Goal: Task Accomplishment & Management: Use online tool/utility

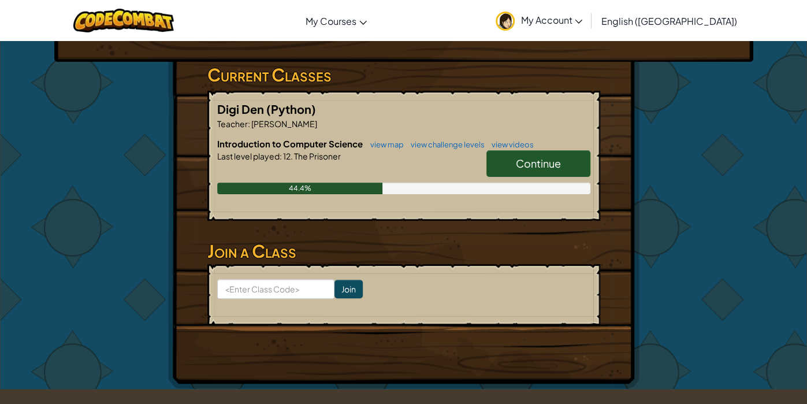
scroll to position [183, 0]
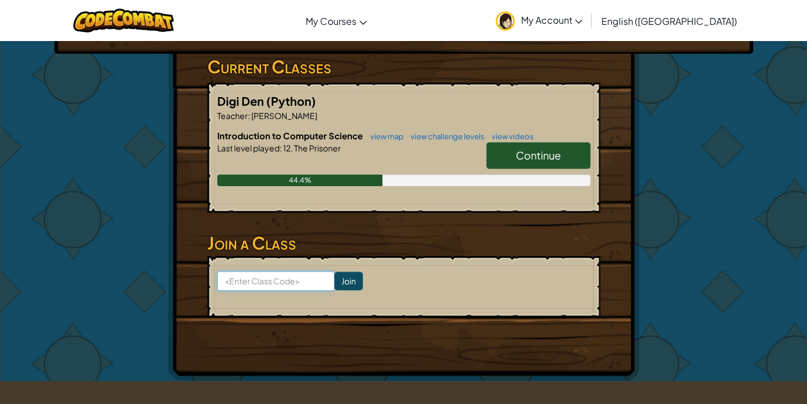
click at [290, 279] on input at bounding box center [275, 281] width 117 height 20
type input "ReadyEggShirt"
click input "Join" at bounding box center [348, 280] width 28 height 18
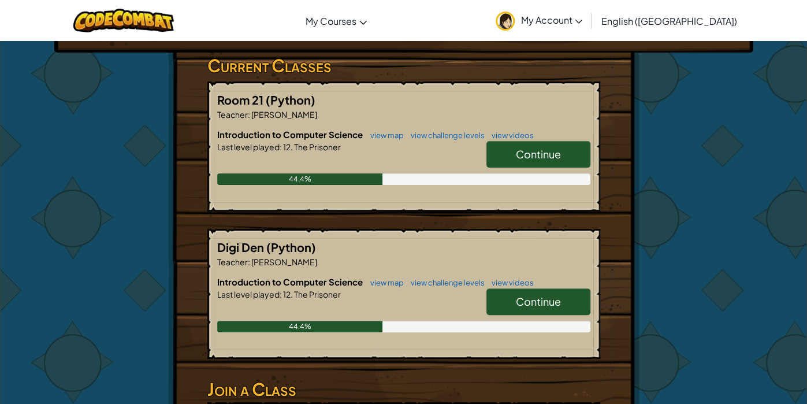
scroll to position [186, 0]
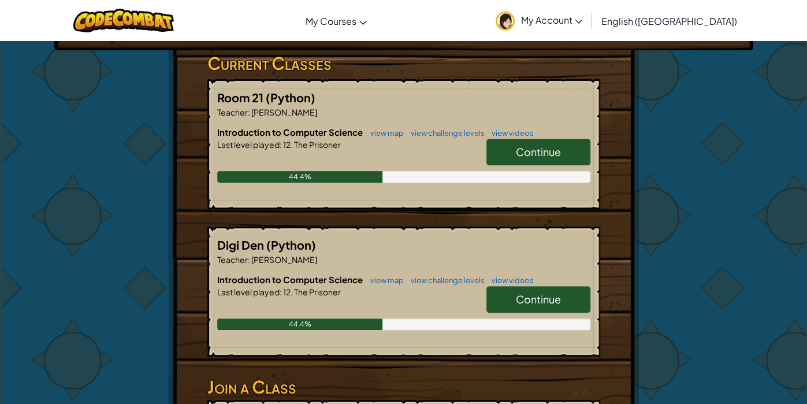
click at [503, 151] on link "Continue" at bounding box center [538, 152] width 104 height 27
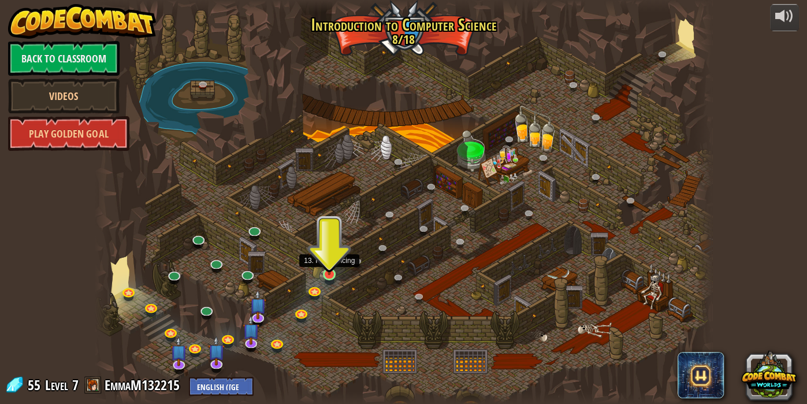
click at [333, 272] on img at bounding box center [329, 258] width 15 height 35
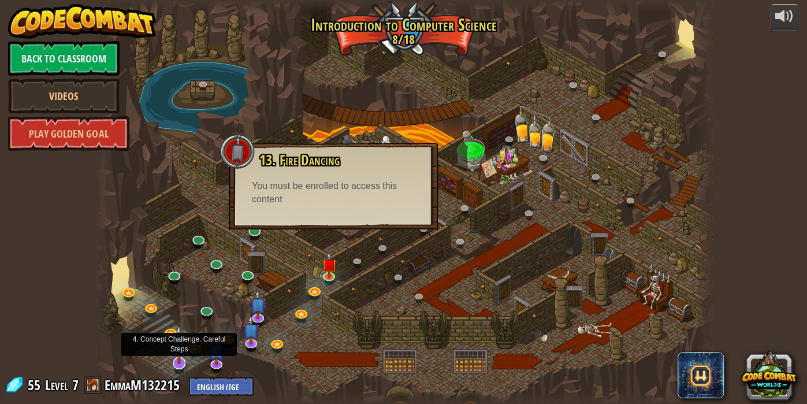
click at [182, 350] on img at bounding box center [178, 343] width 17 height 39
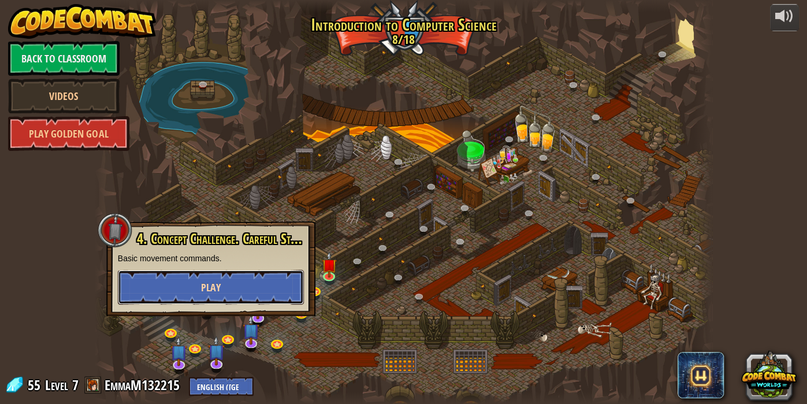
click at [151, 289] on button "Play" at bounding box center [211, 287] width 186 height 35
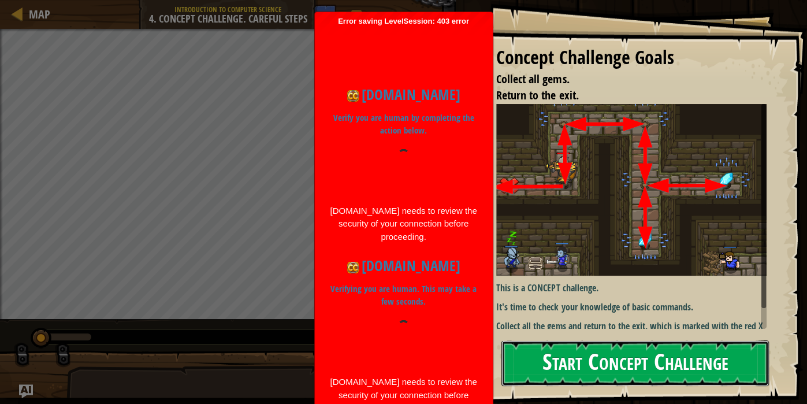
click at [693, 371] on button "Start Concept Challenge" at bounding box center [634, 363] width 267 height 46
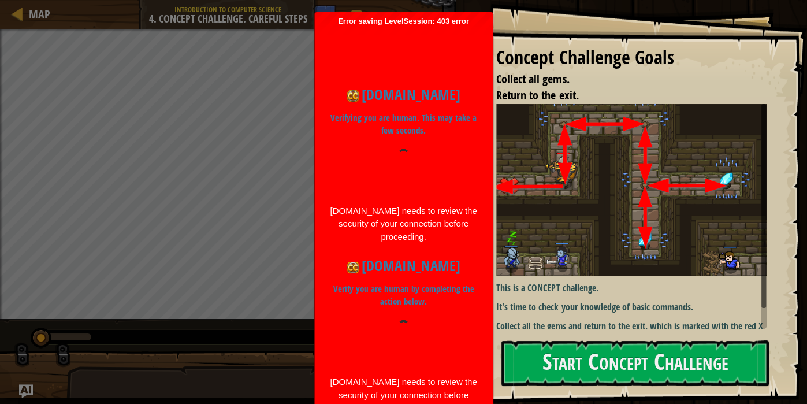
click at [336, 336] on div at bounding box center [403, 342] width 149 height 44
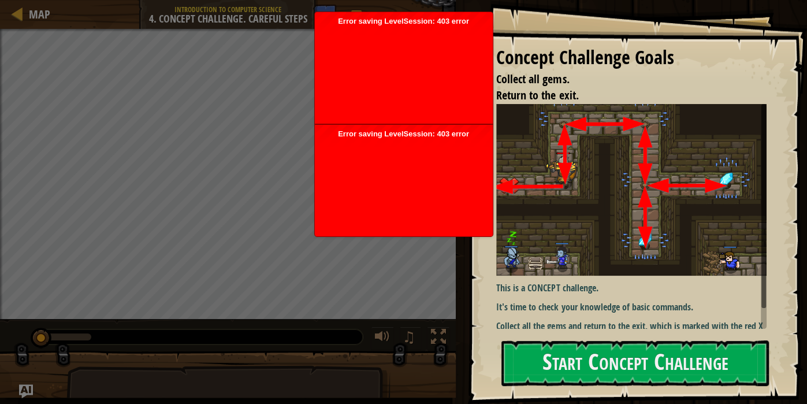
click at [377, 80] on div at bounding box center [403, 72] width 166 height 92
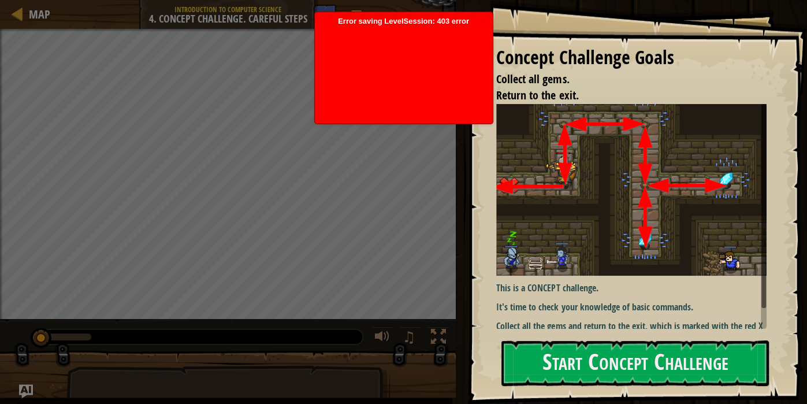
click at [357, 36] on div at bounding box center [403, 72] width 166 height 92
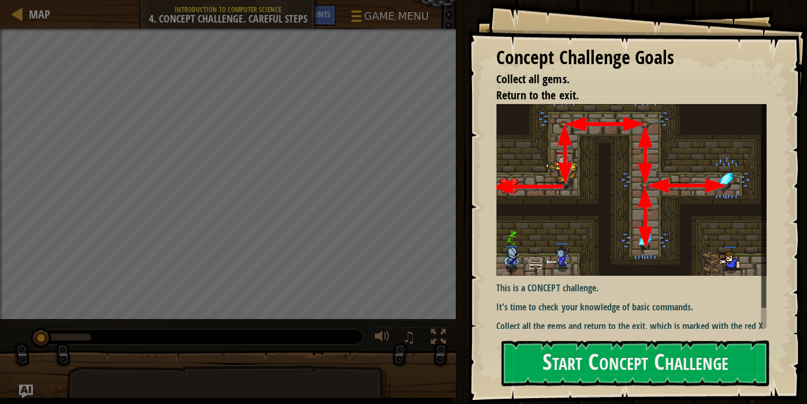
scroll to position [23, 0]
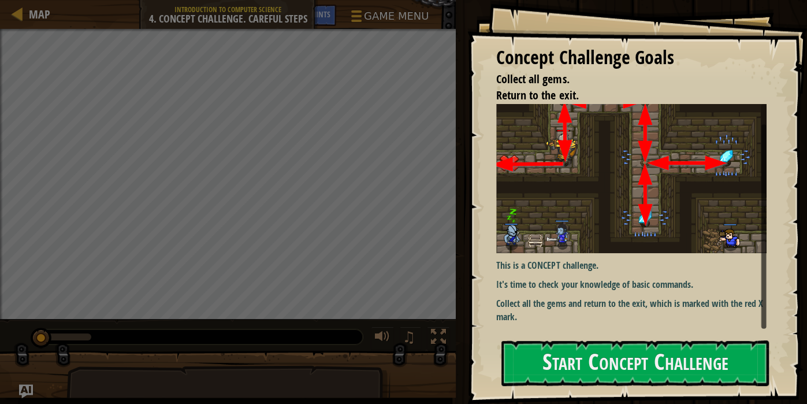
click at [602, 389] on div "Concept Challenge Goals Collect all gems. Return to the exit. This is a CONCEPT…" at bounding box center [636, 202] width 339 height 404
click at [577, 358] on button "Start Concept Challenge" at bounding box center [634, 363] width 267 height 46
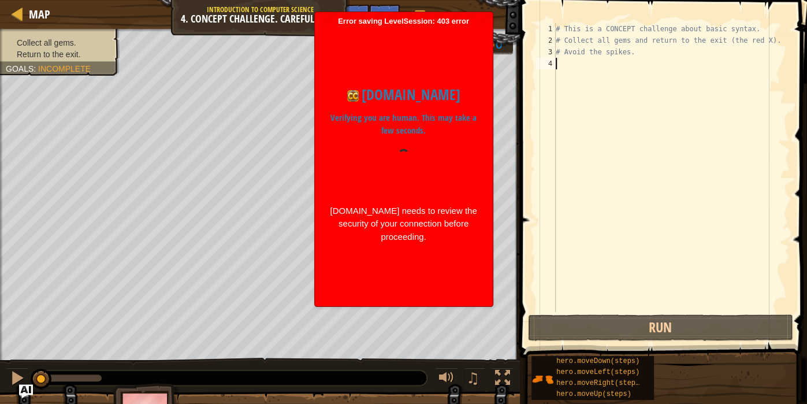
click at [337, 167] on div at bounding box center [403, 171] width 149 height 44
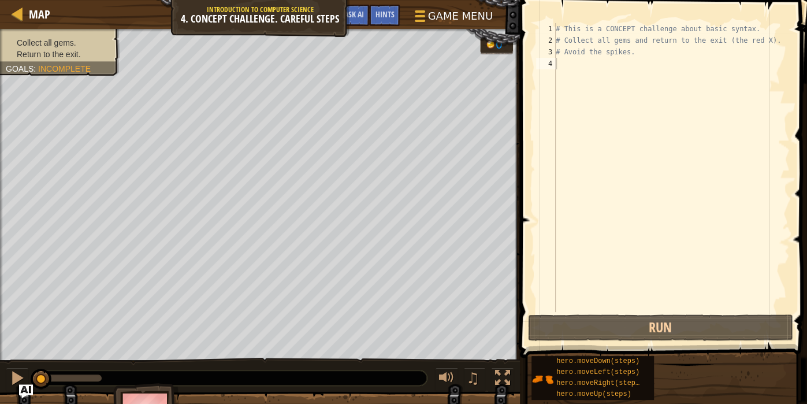
click at [562, 63] on div "# This is a CONCEPT challenge about basic syntax. # Collect all gems and return…" at bounding box center [671, 179] width 236 height 312
click at [387, 20] on div "Hints" at bounding box center [384, 15] width 31 height 21
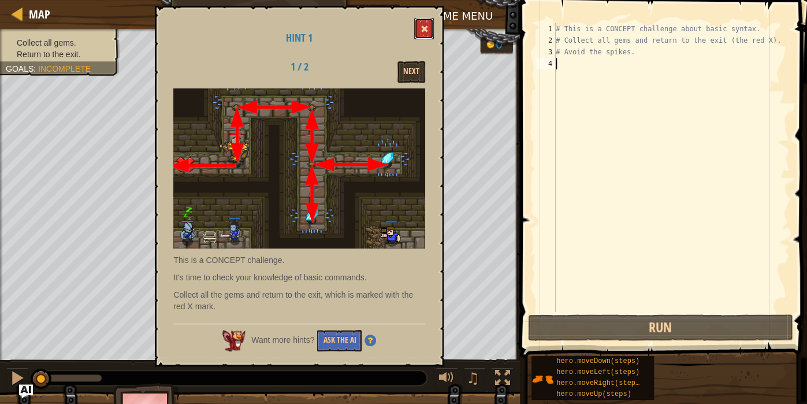
click at [426, 32] on span at bounding box center [424, 29] width 8 height 8
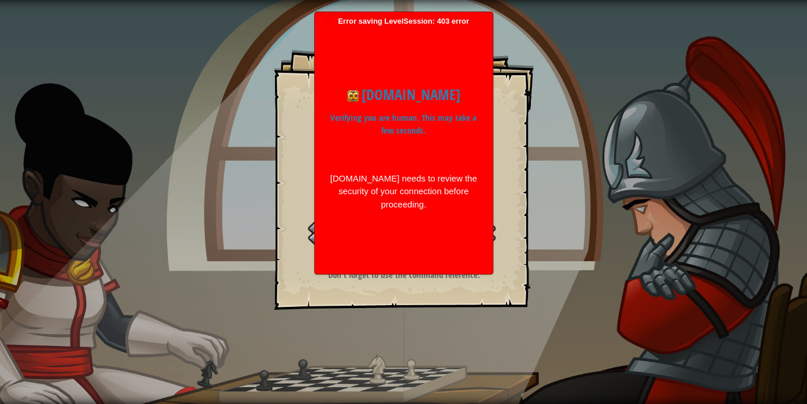
click at [382, 29] on div "codecombat.com Verifying you are human. This may take a few seconds. codecombat…" at bounding box center [403, 147] width 166 height 242
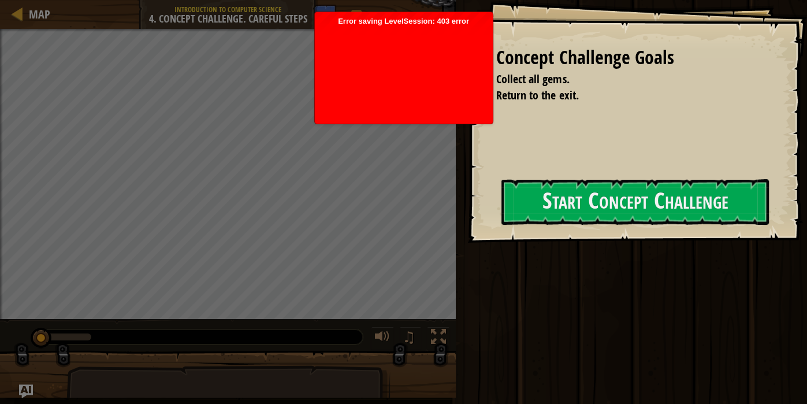
click at [382, 29] on div at bounding box center [403, 72] width 166 height 92
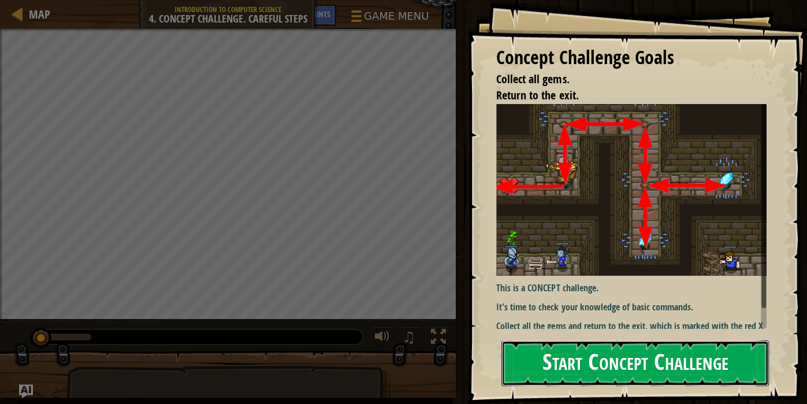
click at [712, 348] on button "Start Concept Challenge" at bounding box center [634, 363] width 267 height 46
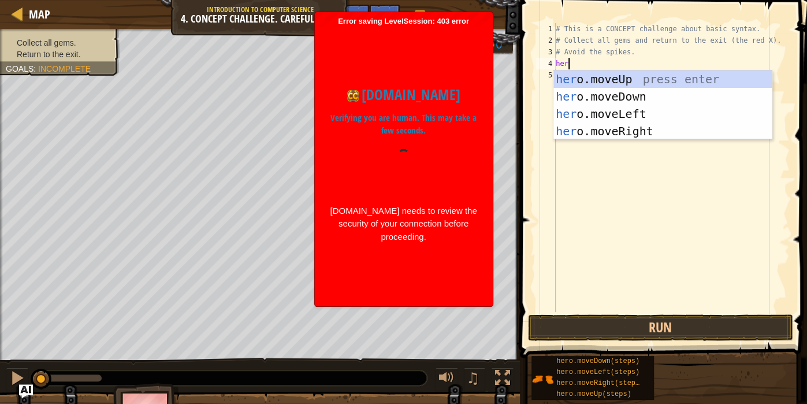
scroll to position [5, 1]
type textarea "hero.mp"
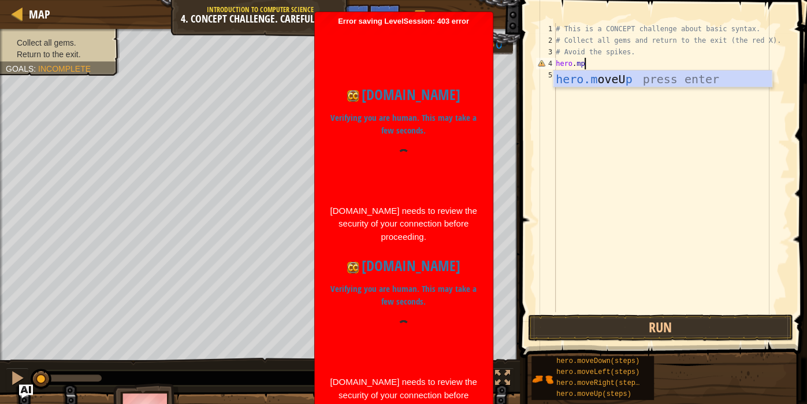
scroll to position [5, 0]
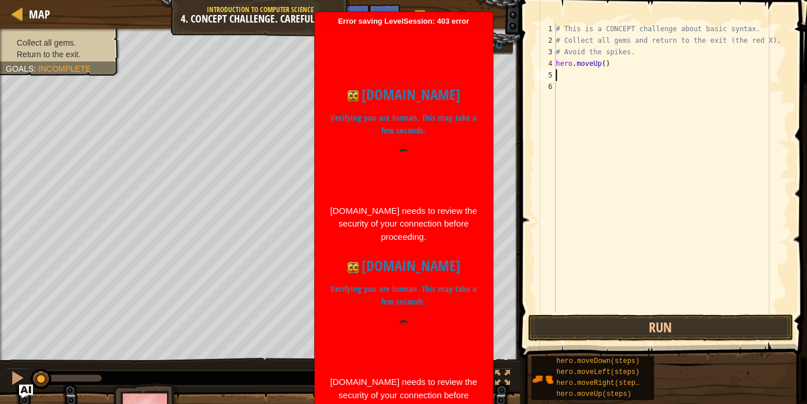
click at [603, 68] on div "# This is a CONCEPT challenge about basic syntax. # Collect all gems and return…" at bounding box center [671, 179] width 236 height 312
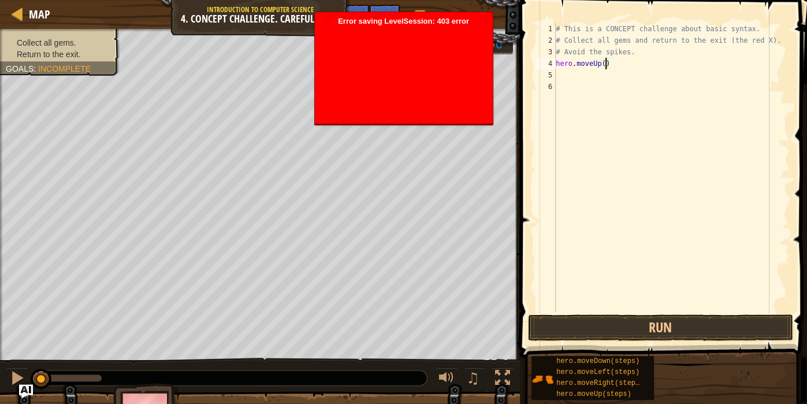
type textarea "hero.moveUp(2)"
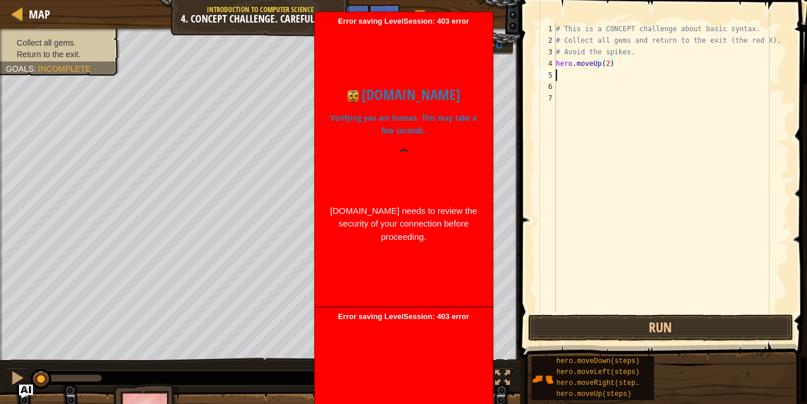
scroll to position [5, 0]
click at [723, 331] on button "Run" at bounding box center [660, 327] width 265 height 27
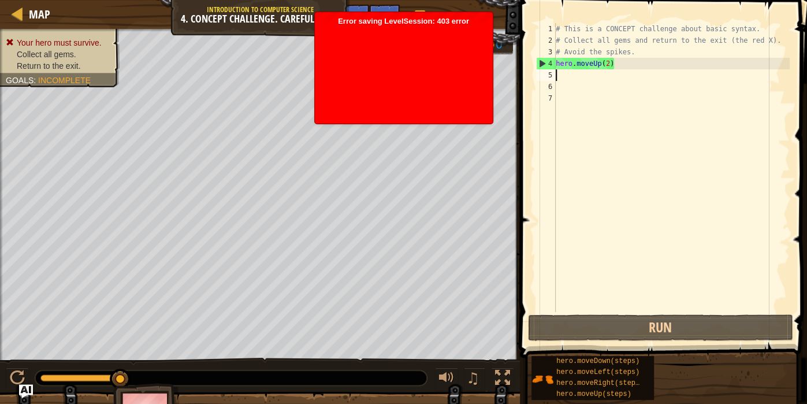
click at [723, 255] on div "# This is a CONCEPT challenge about basic syntax. # Collect all gems and return…" at bounding box center [671, 179] width 236 height 312
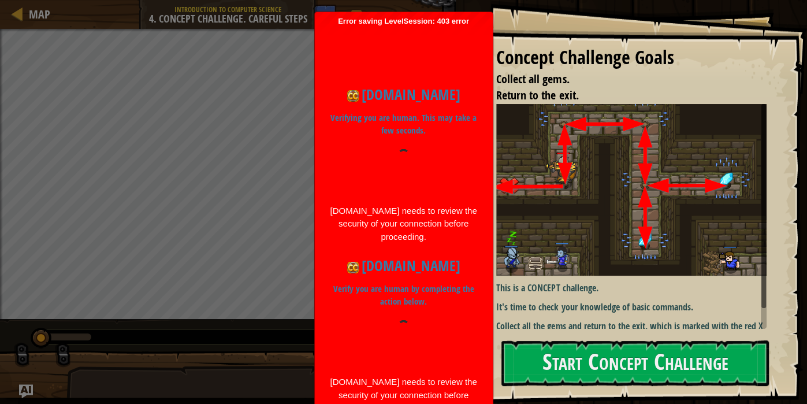
click at [337, 37] on div "codecombat.com Verifying you are human. This may take a few seconds. codecombat…" at bounding box center [403, 318] width 166 height 585
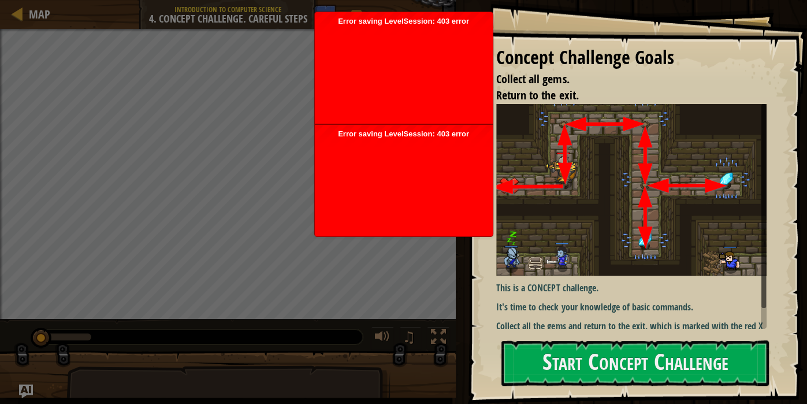
click at [427, 136] on span "Error saving LevelSession: 403 error Just a moment..." at bounding box center [403, 180] width 166 height 102
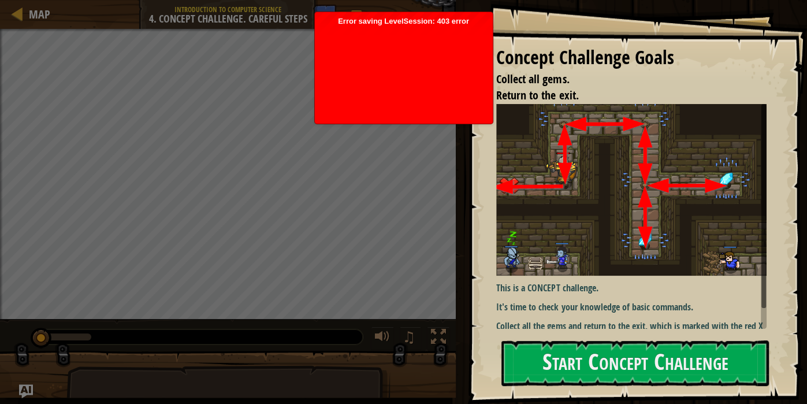
click at [397, 79] on div at bounding box center [403, 72] width 166 height 92
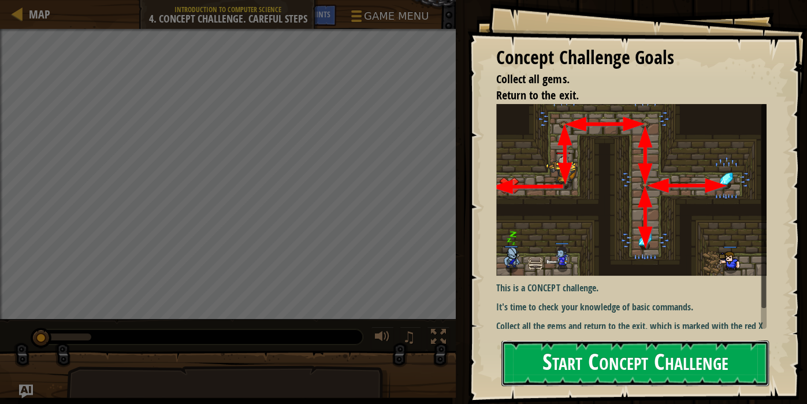
click at [539, 374] on button "Start Concept Challenge" at bounding box center [634, 363] width 267 height 46
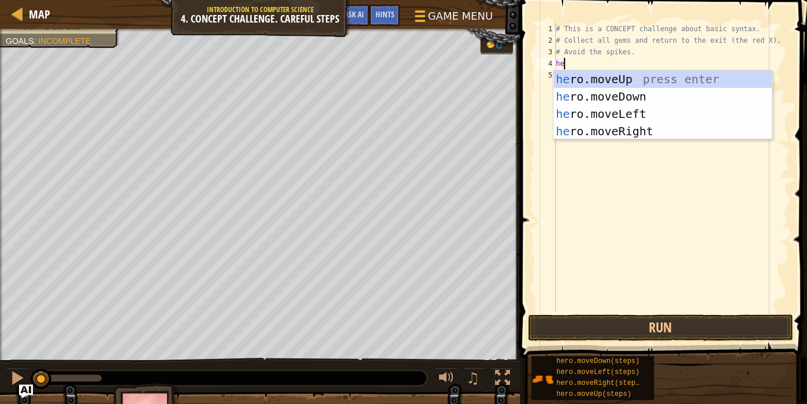
scroll to position [5, 0]
type textarea "hero"
click at [733, 79] on div "hero .moveUp press enter hero .moveDown press enter hero .moveLeft press enter …" at bounding box center [662, 122] width 219 height 104
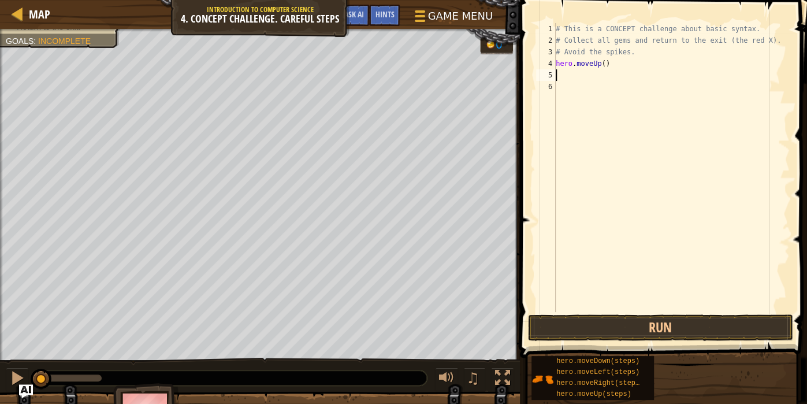
scroll to position [5, 0]
click at [606, 61] on div "# This is a CONCEPT challenge about basic syntax. # Collect all gems and return…" at bounding box center [671, 179] width 236 height 312
type textarea "hero.moveUp(1)"
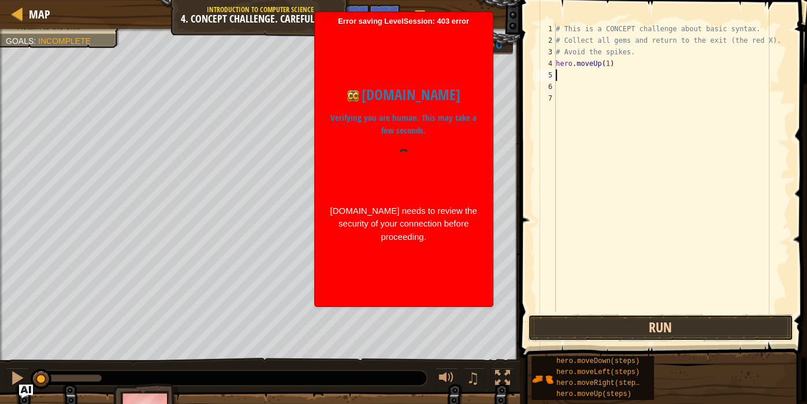
click at [648, 331] on button "Run" at bounding box center [660, 327] width 265 height 27
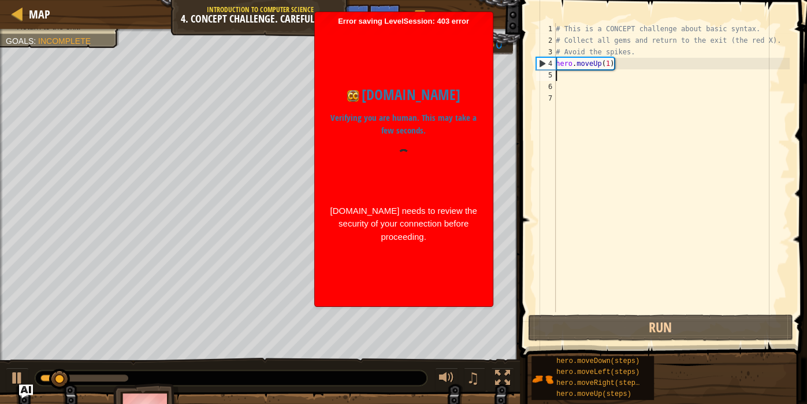
click at [459, 32] on div "codecombat.com Verifying you are human. This may take a few seconds. codecombat…" at bounding box center [403, 163] width 166 height 275
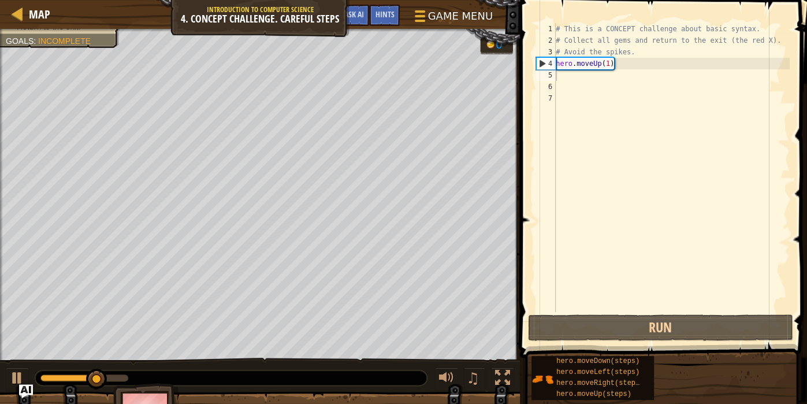
click at [564, 72] on div "# This is a CONCEPT challenge about basic syntax. # Collect all gems and return…" at bounding box center [671, 179] width 236 height 312
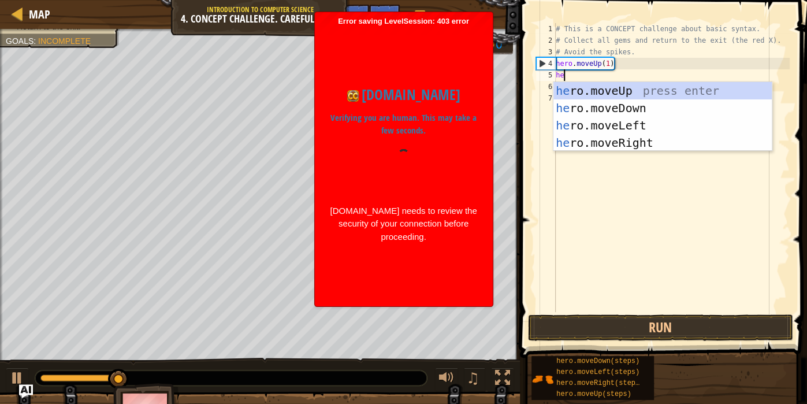
scroll to position [5, 0]
type textarea "hero"
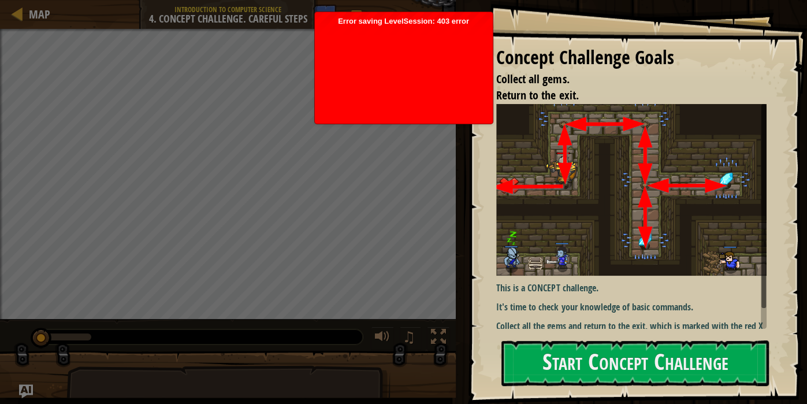
click at [359, 17] on span "Error saving LevelSession: 403 error Just a moment..." at bounding box center [403, 68] width 166 height 102
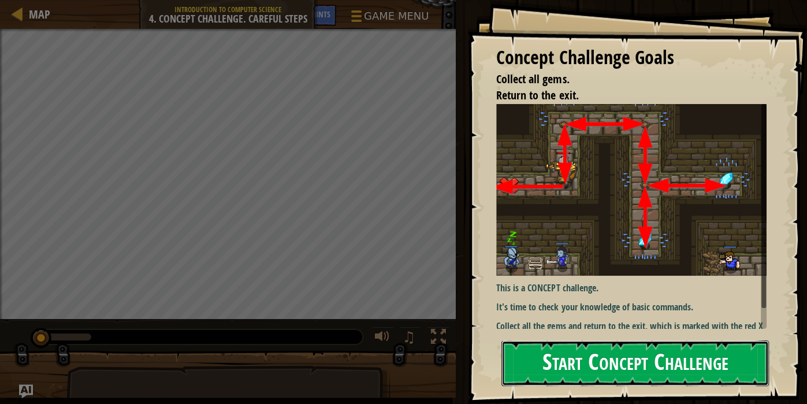
click at [627, 362] on button "Start Concept Challenge" at bounding box center [634, 363] width 267 height 46
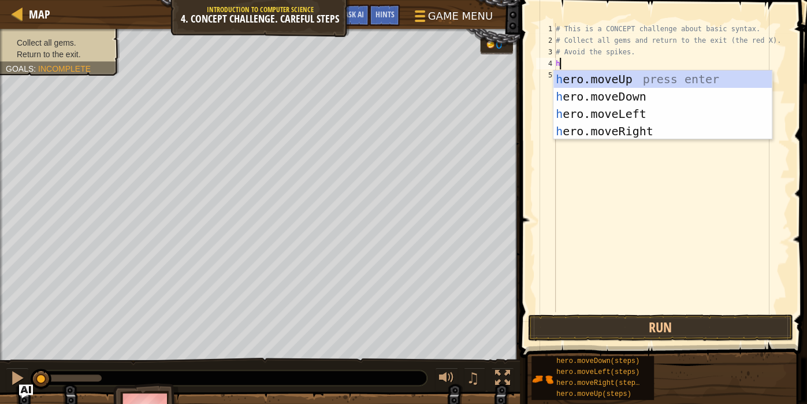
scroll to position [5, 0]
type textarea "hero"
click at [691, 76] on div "hero .moveUp press enter hero .moveDown press enter hero .moveLeft press enter …" at bounding box center [662, 122] width 219 height 104
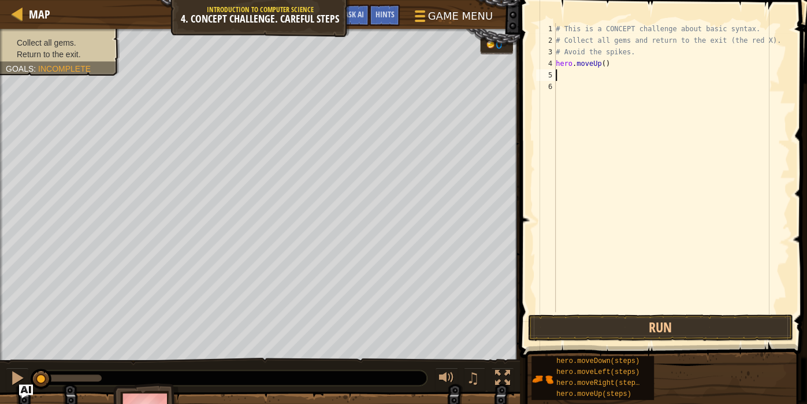
click at [603, 65] on div "# This is a CONCEPT challenge about basic syntax. # Collect all gems and return…" at bounding box center [671, 179] width 236 height 312
type textarea "hero.moveUp(1)"
click at [598, 75] on div "# This is a CONCEPT challenge about basic syntax. # Collect all gems and return…" at bounding box center [671, 179] width 236 height 312
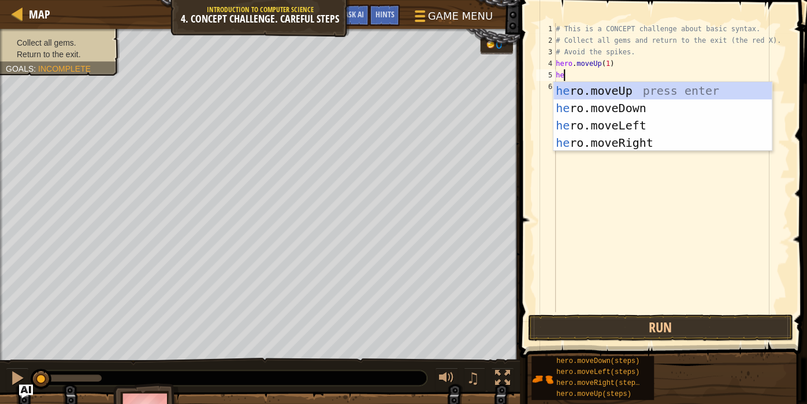
scroll to position [5, 0]
type textarea "hero"
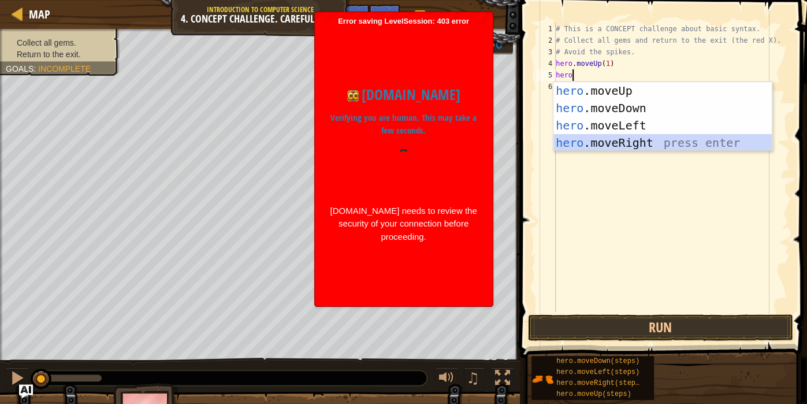
click at [641, 138] on div "hero .moveUp press enter hero .moveDown press enter hero .moveLeft press enter …" at bounding box center [662, 134] width 219 height 104
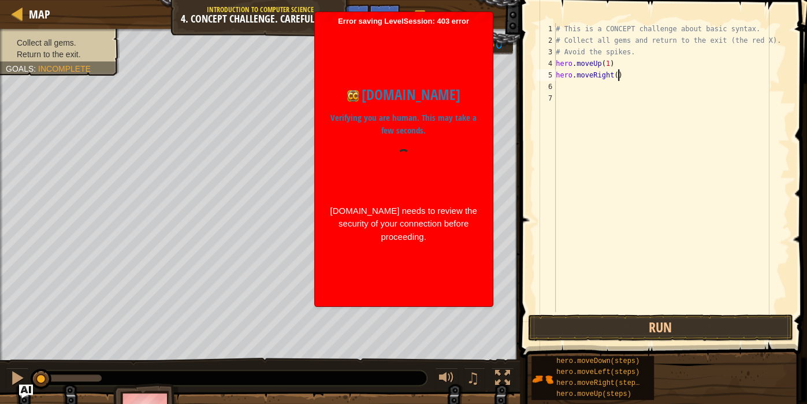
click at [619, 78] on div "# This is a CONCEPT challenge about basic syntax. # Collect all gems and return…" at bounding box center [671, 179] width 236 height 312
type textarea "hero.moveRight(1)"
click at [606, 91] on div "# This is a CONCEPT challenge about basic syntax. # Collect all gems and return…" at bounding box center [671, 179] width 236 height 312
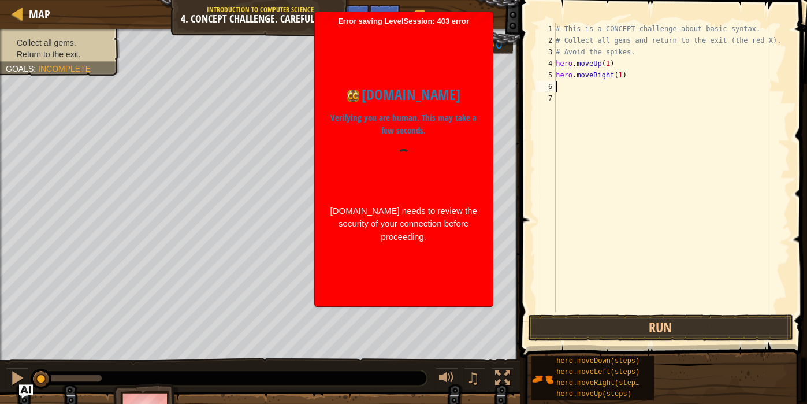
type textarea "he"
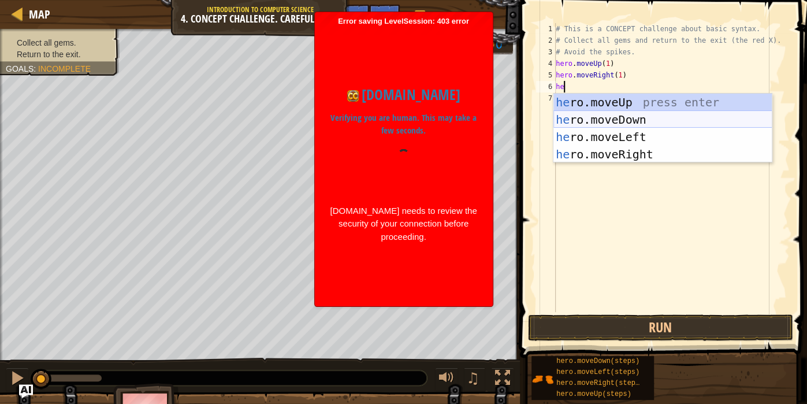
click at [639, 115] on div "he ro.moveUp press enter he ro.moveDown press enter he ro.moveLeft press enter …" at bounding box center [662, 146] width 219 height 104
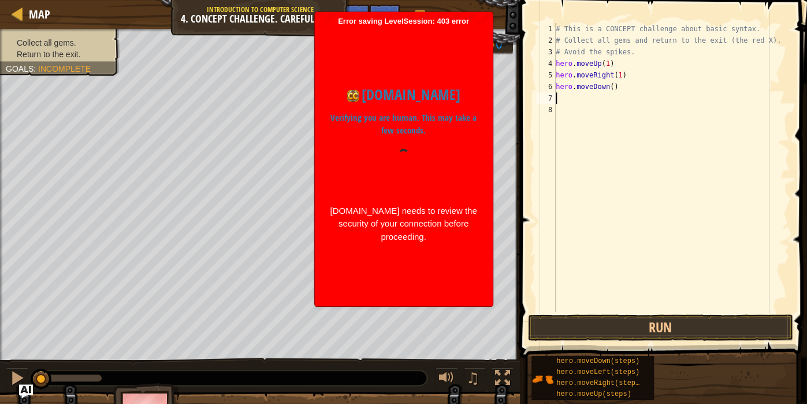
click at [614, 85] on div "# This is a CONCEPT challenge about basic syntax. # Collect all gems and return…" at bounding box center [671, 179] width 236 height 312
type textarea "hero.moveDown(2)"
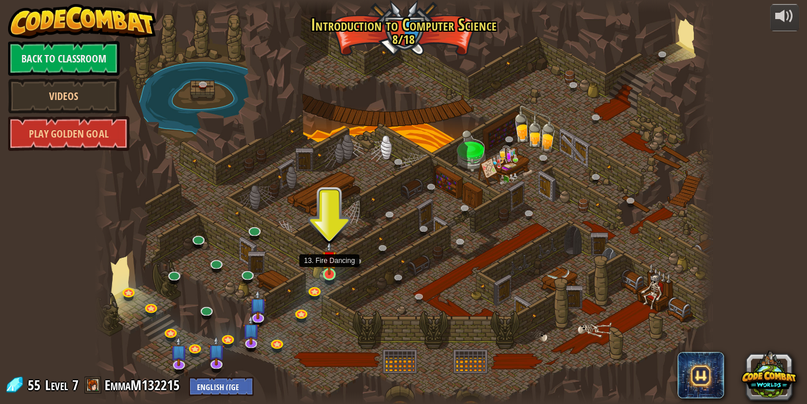
click at [329, 272] on img at bounding box center [329, 258] width 15 height 35
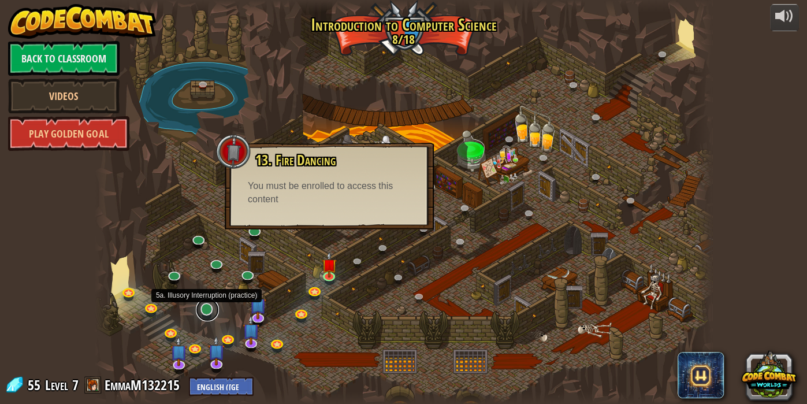
click at [206, 309] on link at bounding box center [207, 309] width 23 height 23
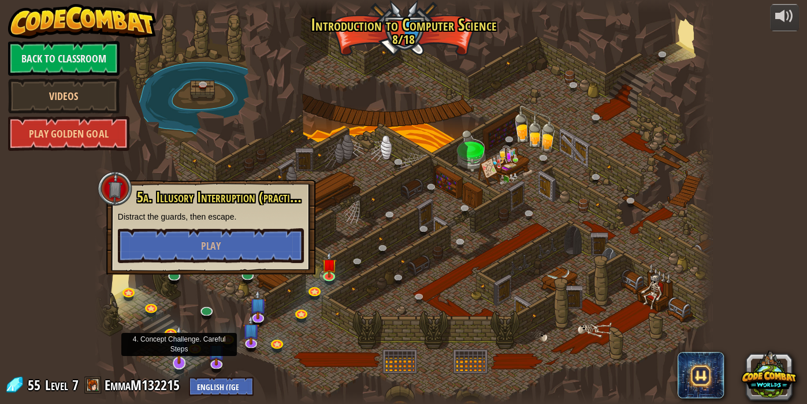
click at [178, 344] on img at bounding box center [178, 343] width 17 height 39
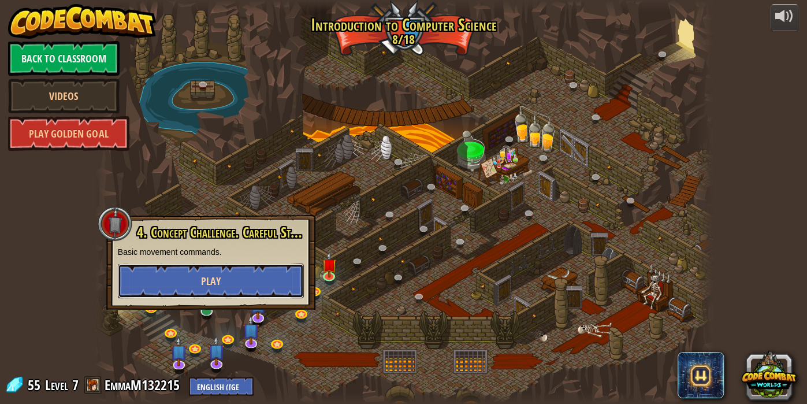
click at [176, 290] on button "Play" at bounding box center [211, 280] width 186 height 35
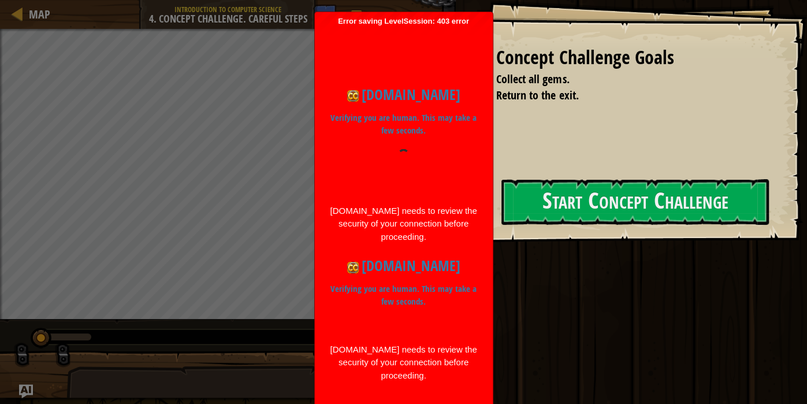
click at [446, 19] on span "Error saving LevelSession: 403 error Just a moment... codecombat.com Verifying …" at bounding box center [403, 228] width 166 height 423
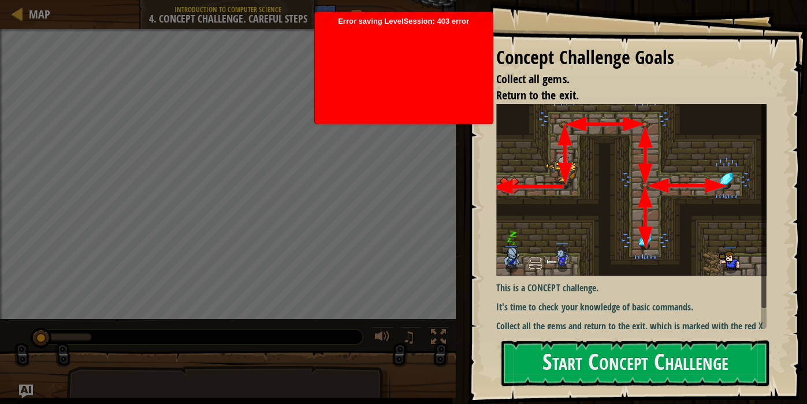
click at [439, 88] on div at bounding box center [403, 72] width 166 height 92
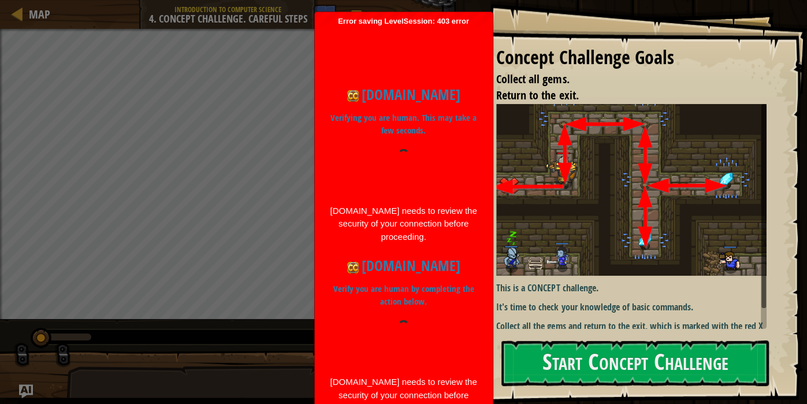
click at [415, 165] on div at bounding box center [403, 171] width 149 height 44
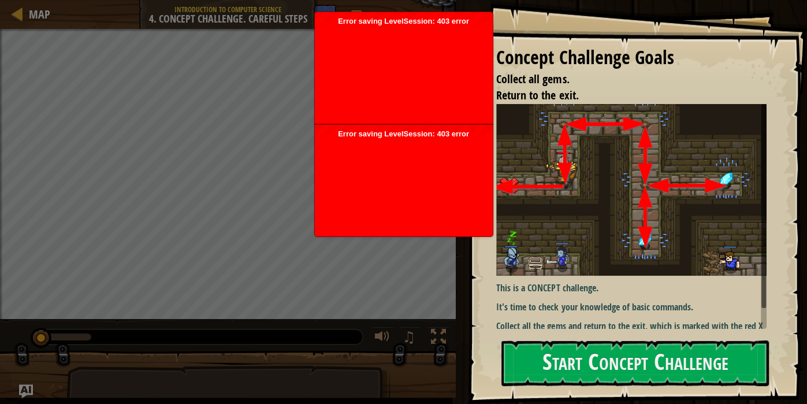
click at [415, 165] on div at bounding box center [403, 185] width 166 height 92
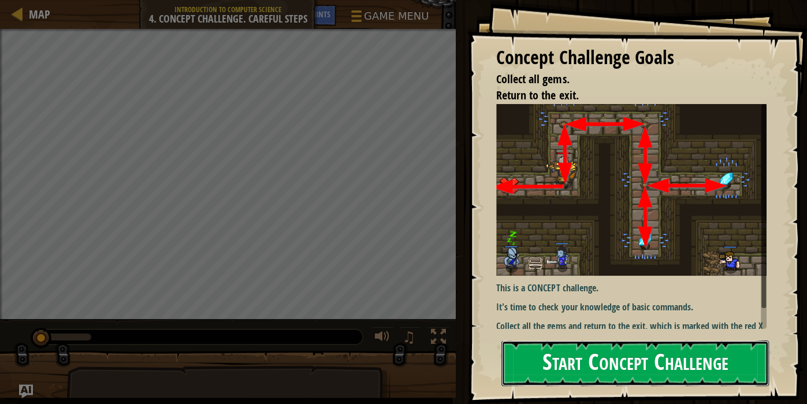
click at [569, 348] on button "Start Concept Challenge" at bounding box center [634, 363] width 267 height 46
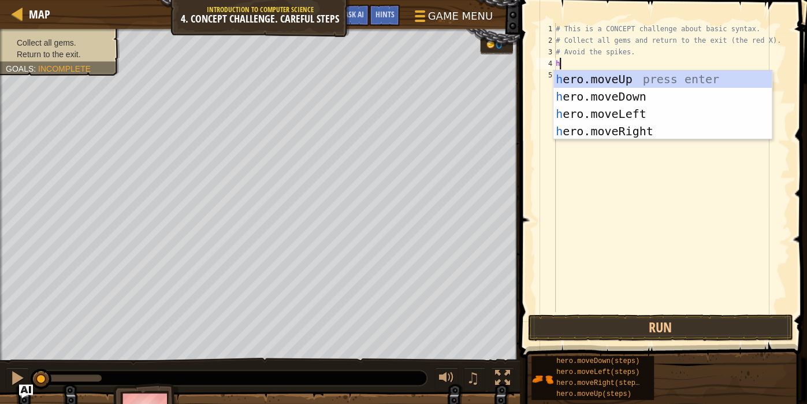
scroll to position [5, 0]
type textarea "hero"
